Goal: Information Seeking & Learning: Learn about a topic

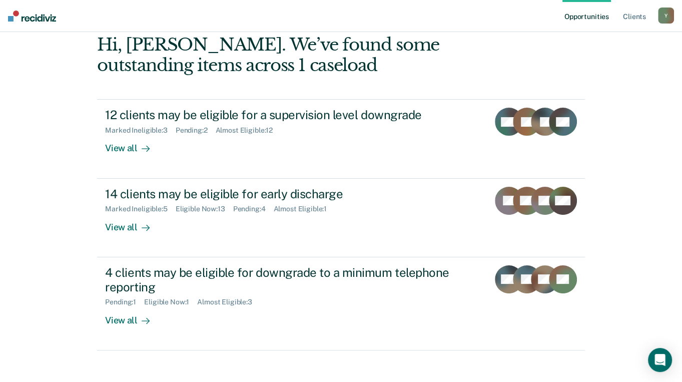
scroll to position [128, 0]
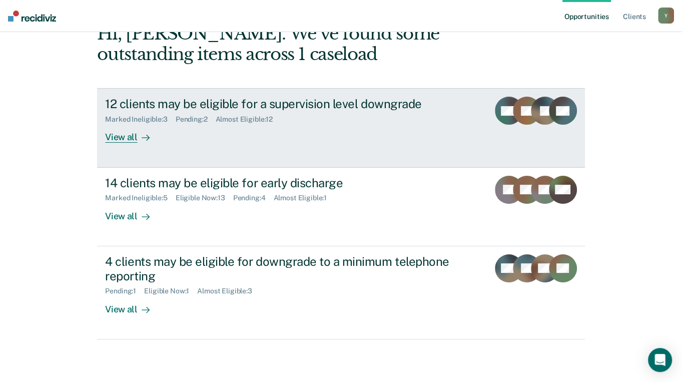
click at [108, 125] on link "12 clients may be eligible for a supervision level downgrade Marked Ineligible …" at bounding box center [340, 127] width 487 height 79
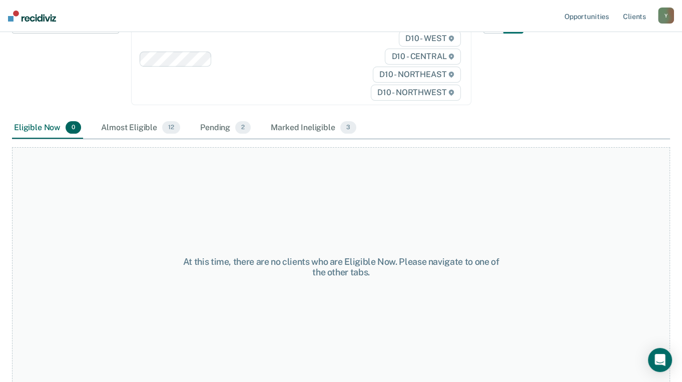
scroll to position [150, 0]
click at [134, 126] on div "Almost Eligible 12" at bounding box center [140, 128] width 83 height 22
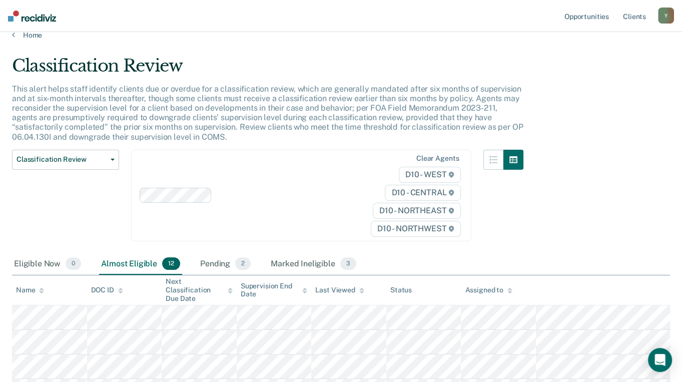
scroll to position [2, 0]
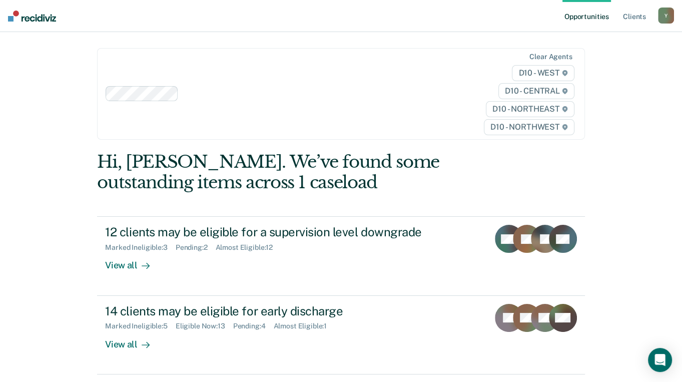
scroll to position [128, 0]
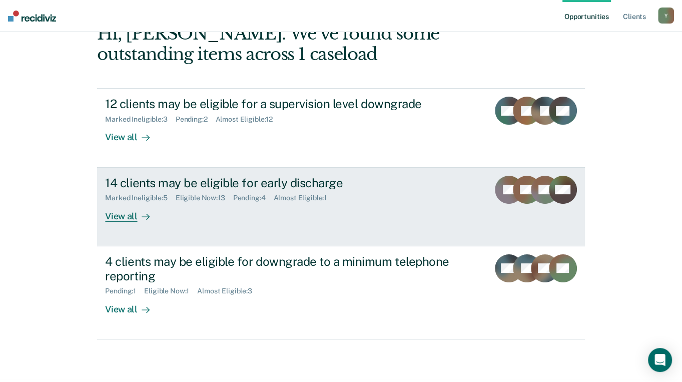
click at [126, 202] on div "View all" at bounding box center [133, 212] width 56 height 20
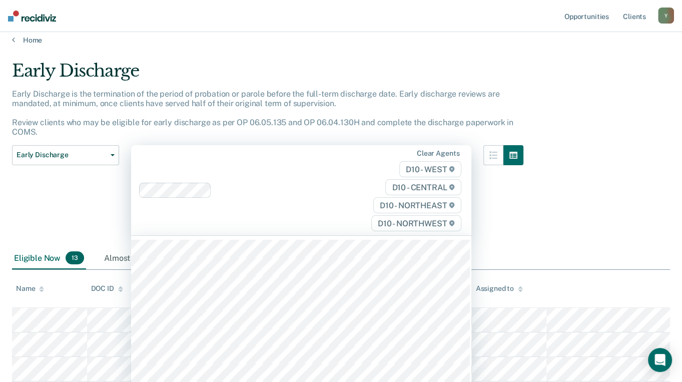
scroll to position [13, 0]
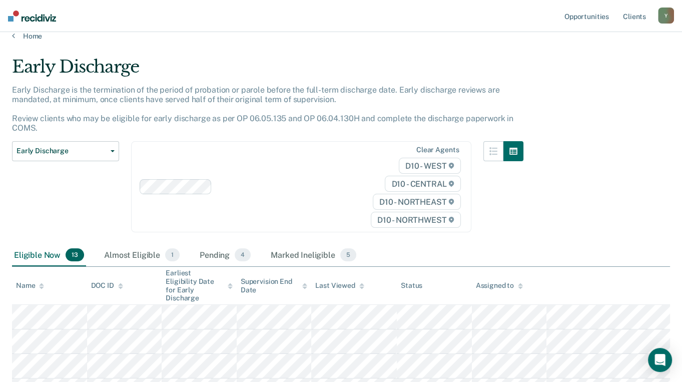
drag, startPoint x: 300, startPoint y: 187, endPoint x: 617, endPoint y: 161, distance: 318.6
click at [617, 161] on div "Early Discharge Early Discharge is the termination of the period of probation o…" at bounding box center [341, 339] width 658 height 564
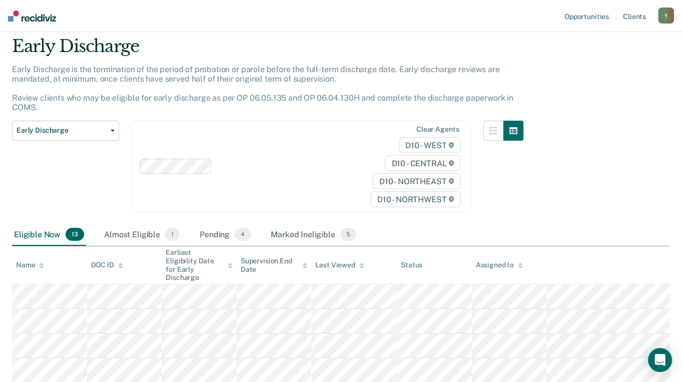
scroll to position [163, 0]
